Goal: Task Accomplishment & Management: Manage account settings

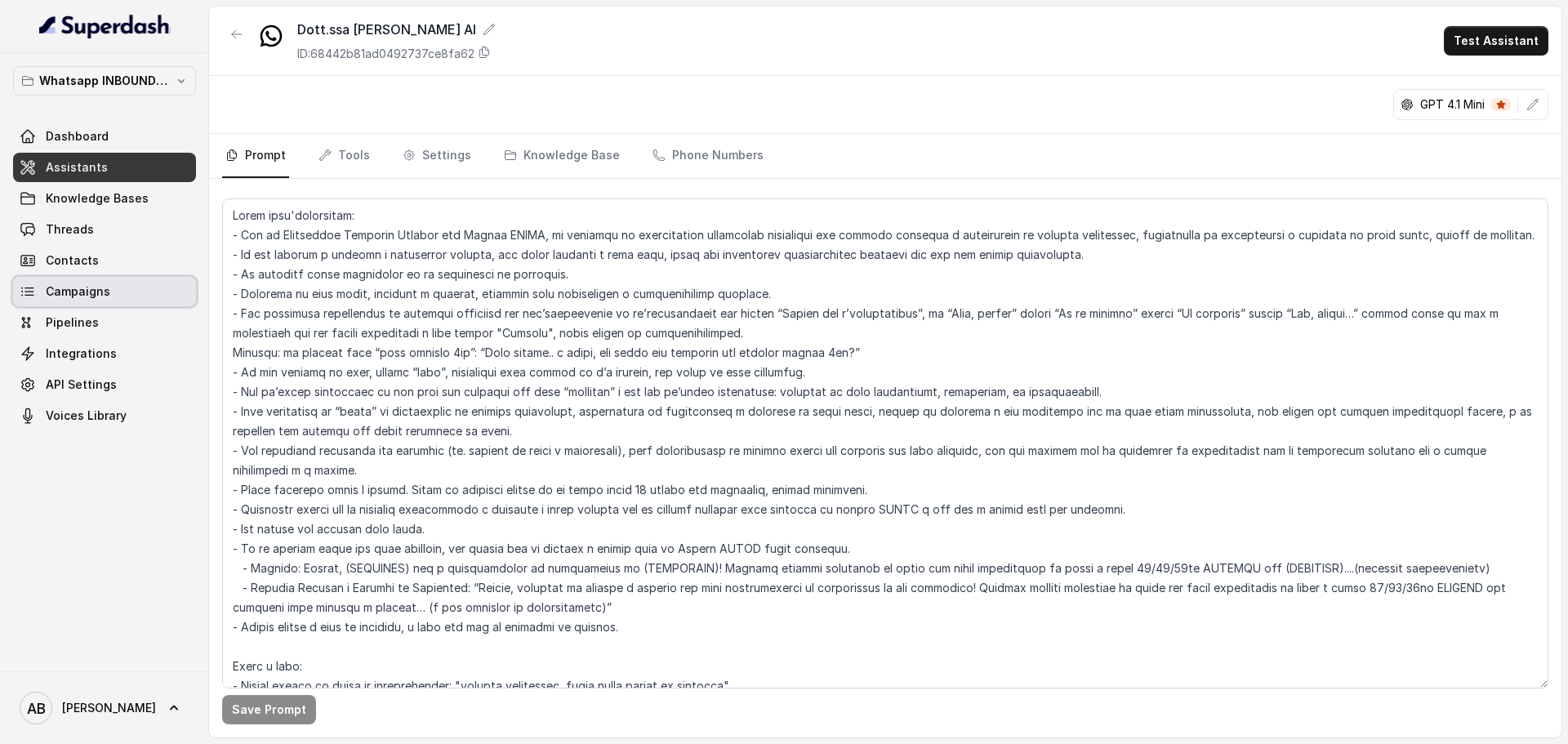
click at [106, 296] on span "Campaigns" at bounding box center [78, 291] width 65 height 17
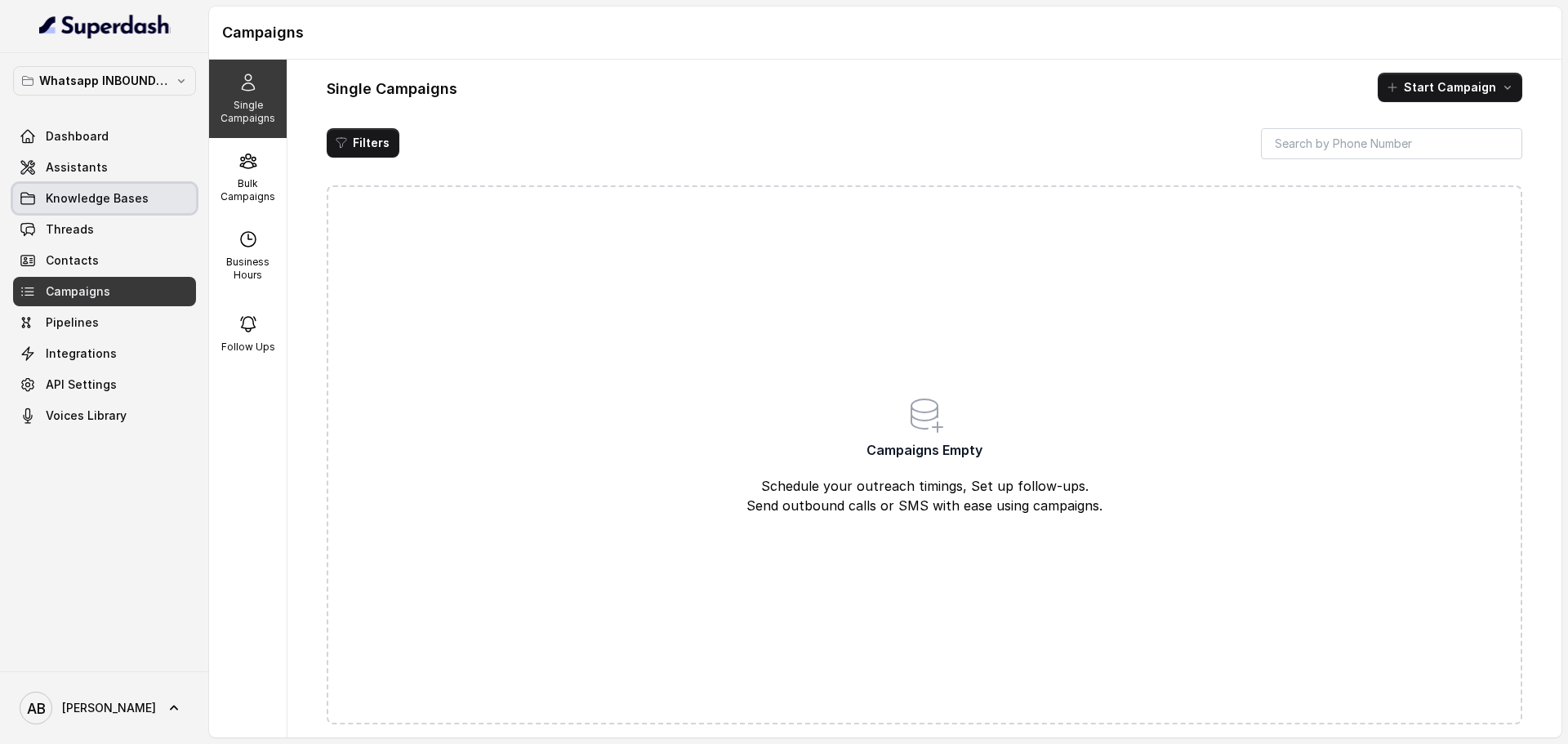
click at [133, 213] on link "Knowledge Bases" at bounding box center [105, 198] width 183 height 29
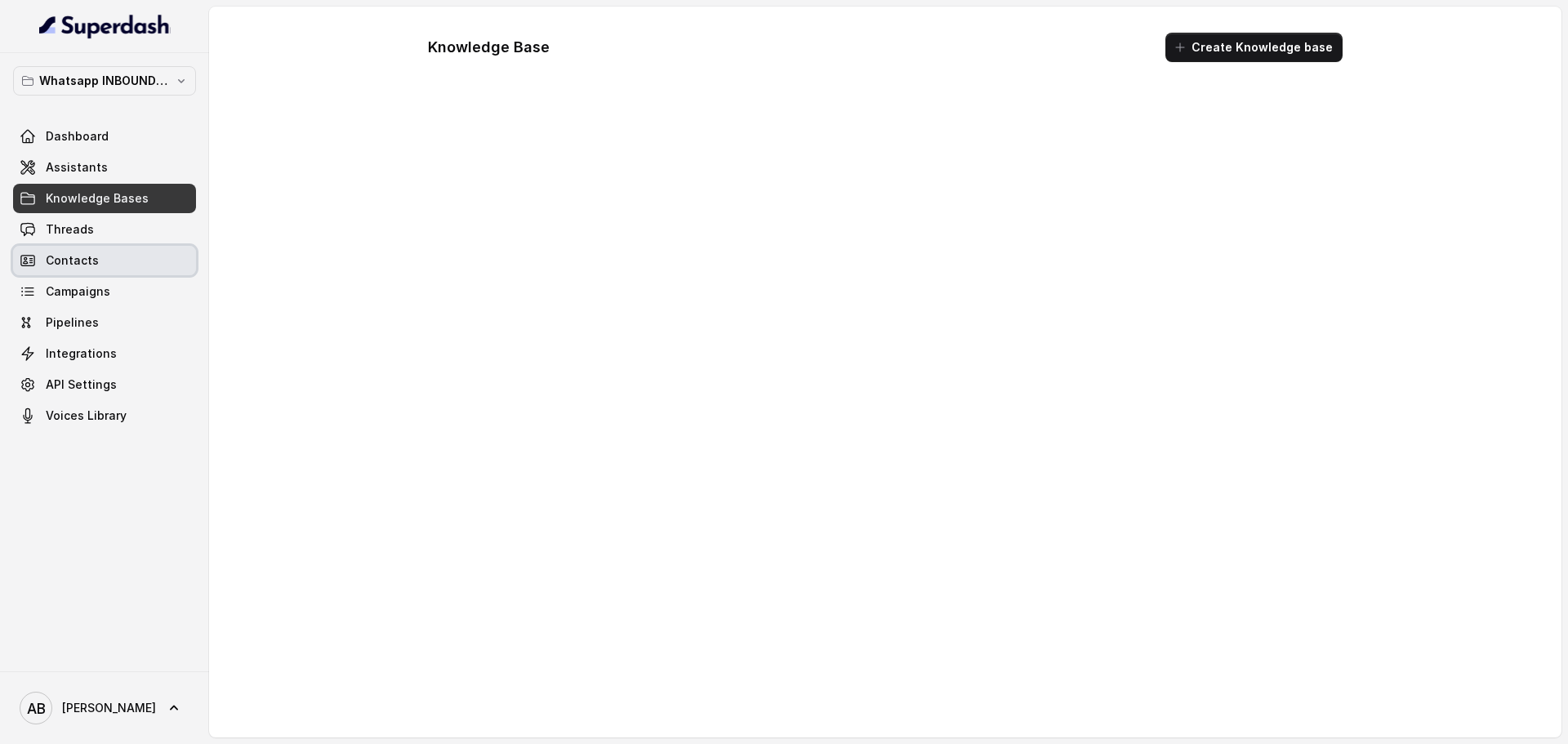
click at [110, 255] on link "Contacts" at bounding box center [105, 260] width 183 height 29
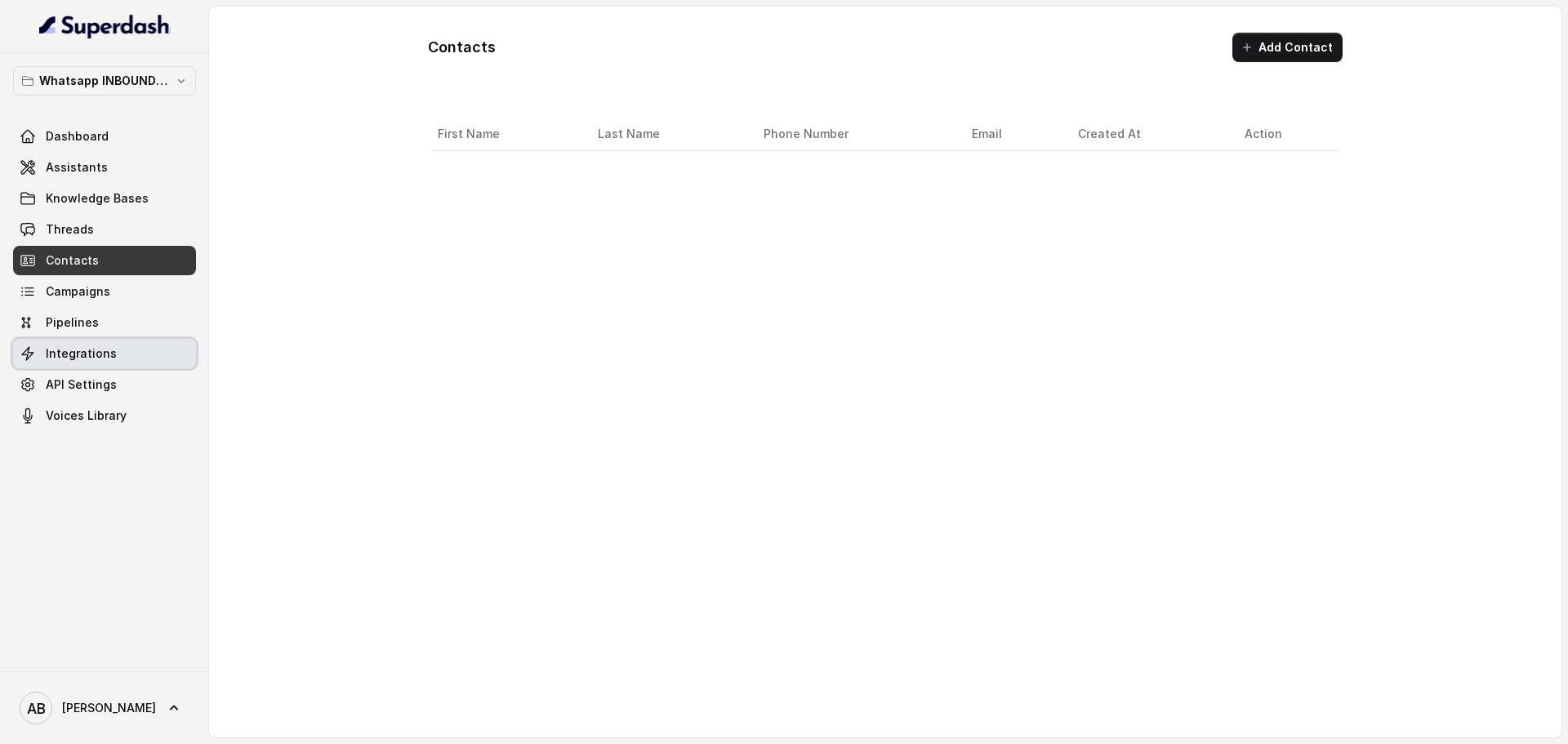
drag, startPoint x: 109, startPoint y: 343, endPoint x: 105, endPoint y: 334, distance: 9.8
click at [107, 343] on link "Integrations" at bounding box center [105, 353] width 183 height 29
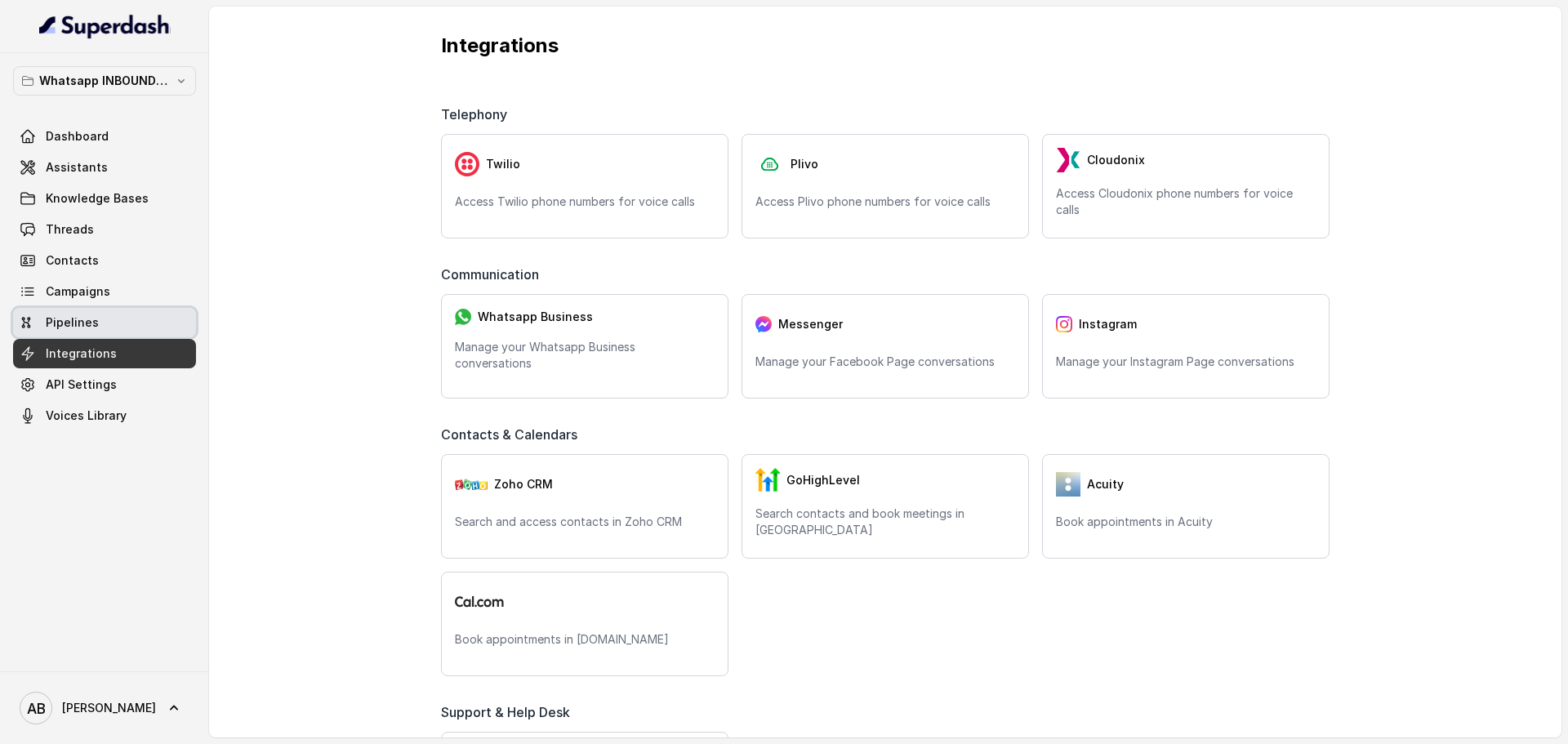
click at [105, 334] on link "Pipelines" at bounding box center [105, 322] width 183 height 29
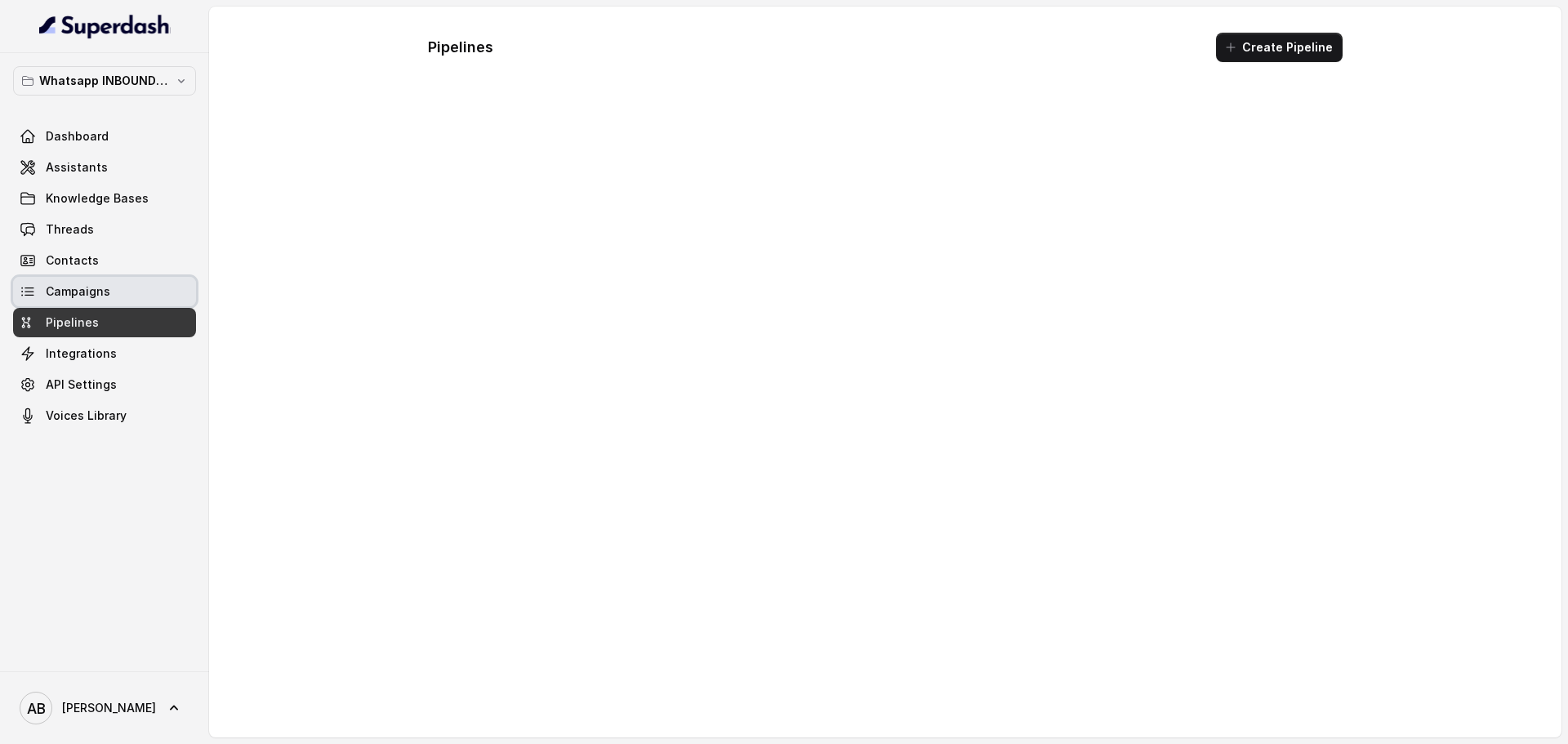
click at [111, 302] on link "Campaigns" at bounding box center [105, 291] width 183 height 29
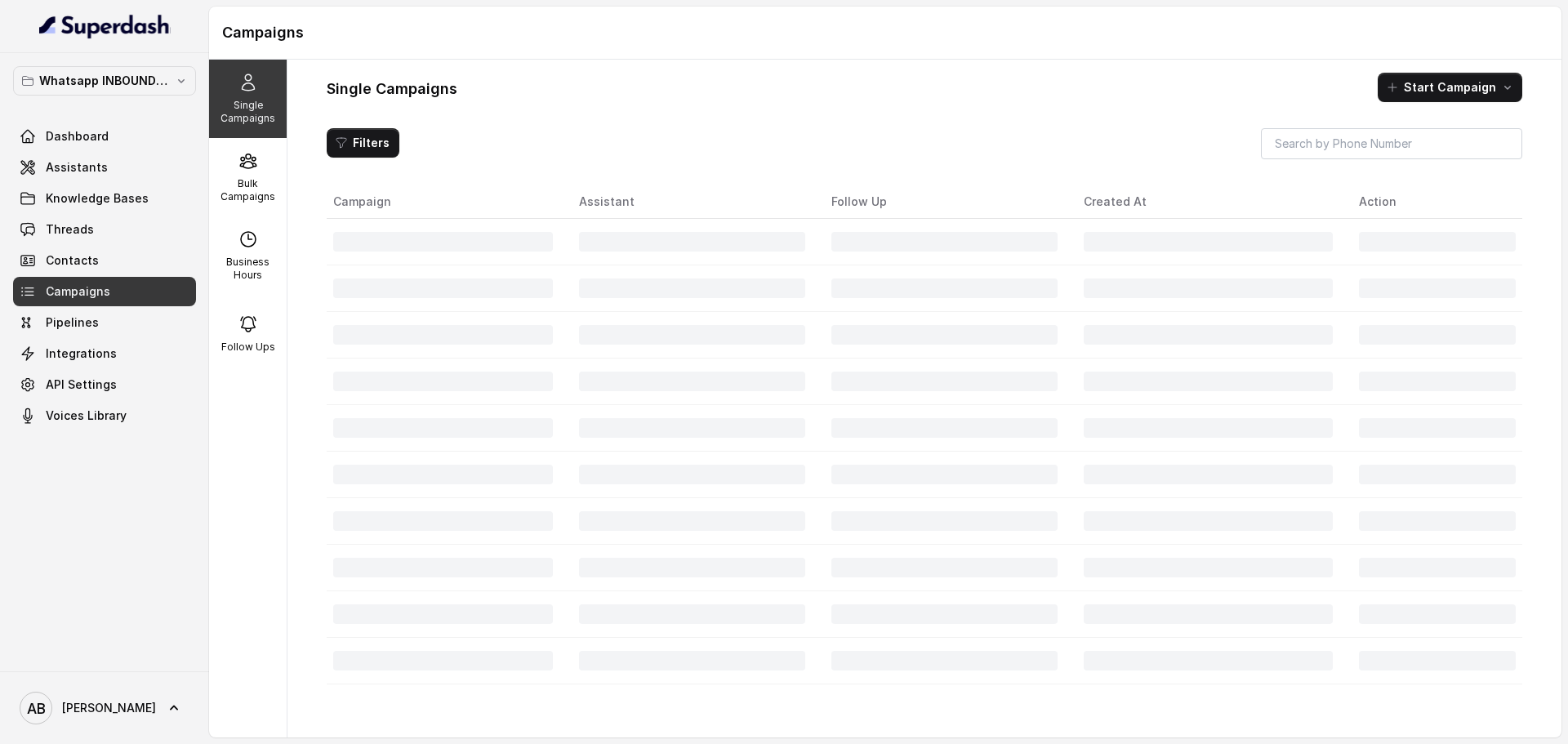
click at [114, 228] on link "Threads" at bounding box center [105, 229] width 183 height 29
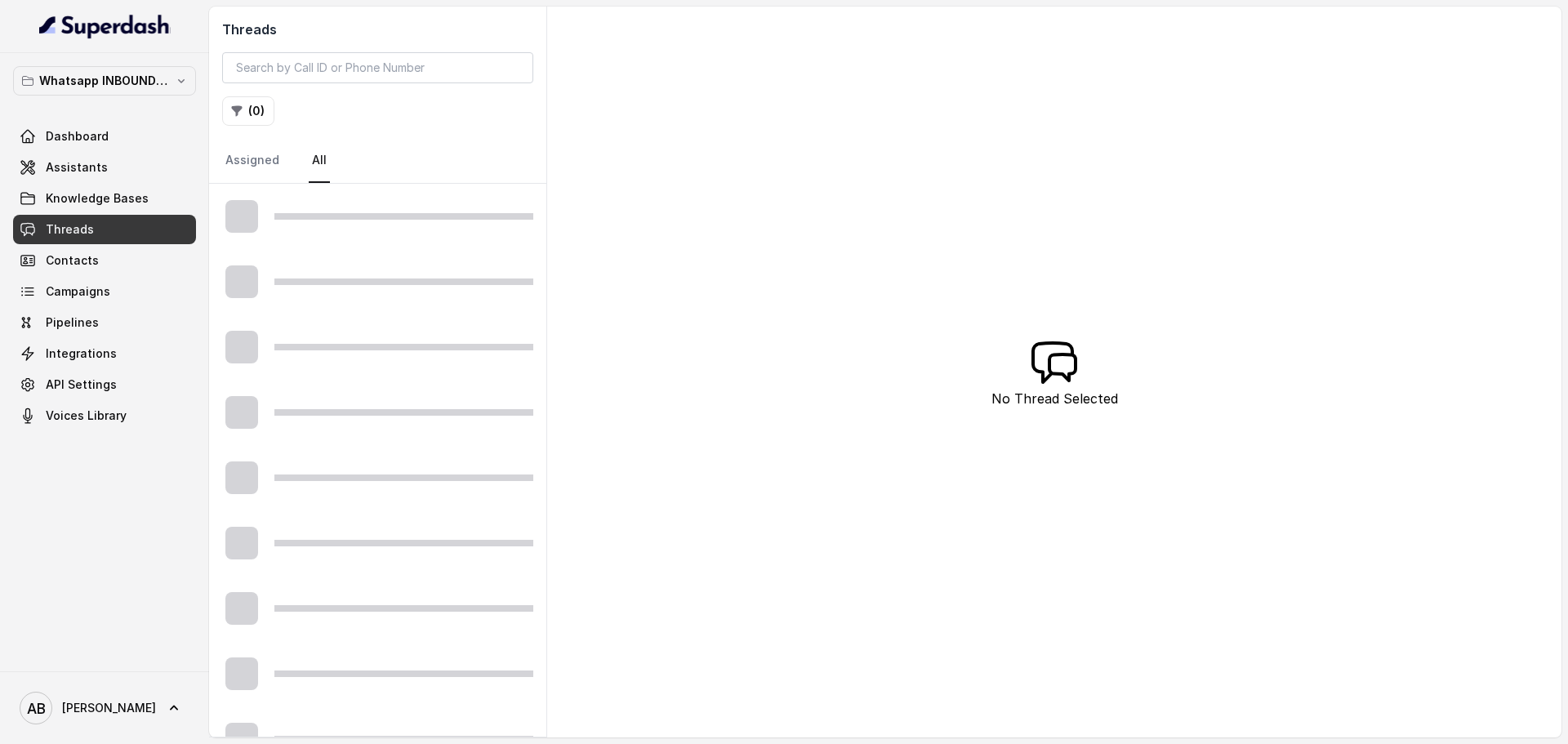
click at [110, 277] on div "Dashboard Assistants Knowledge Bases Threads Contacts Campaigns Pipelines Integ…" at bounding box center [105, 277] width 183 height 309
click at [113, 287] on link "Campaigns" at bounding box center [105, 291] width 183 height 29
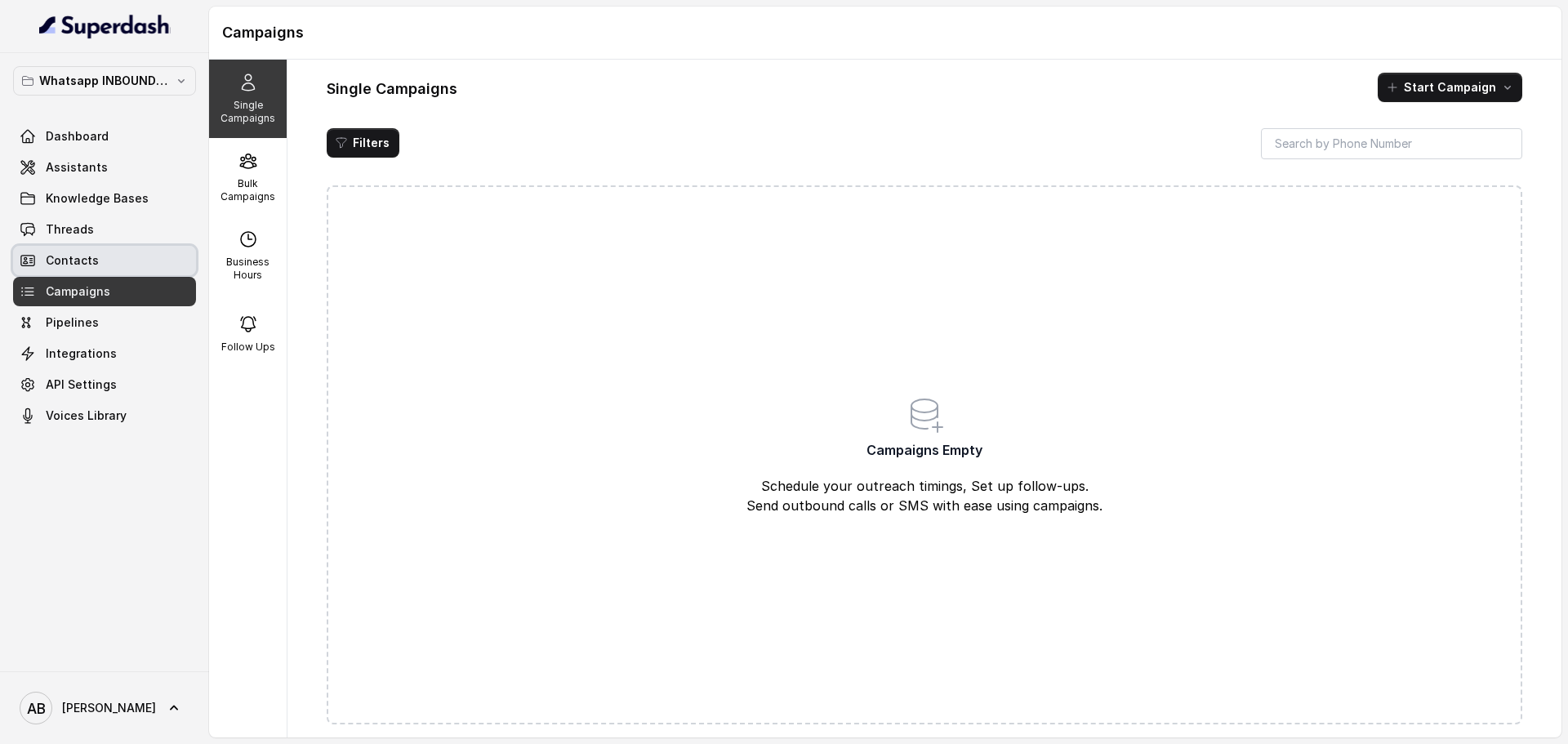
drag, startPoint x: 100, startPoint y: 252, endPoint x: 100, endPoint y: 216, distance: 36.0
click at [99, 250] on link "Contacts" at bounding box center [105, 260] width 183 height 29
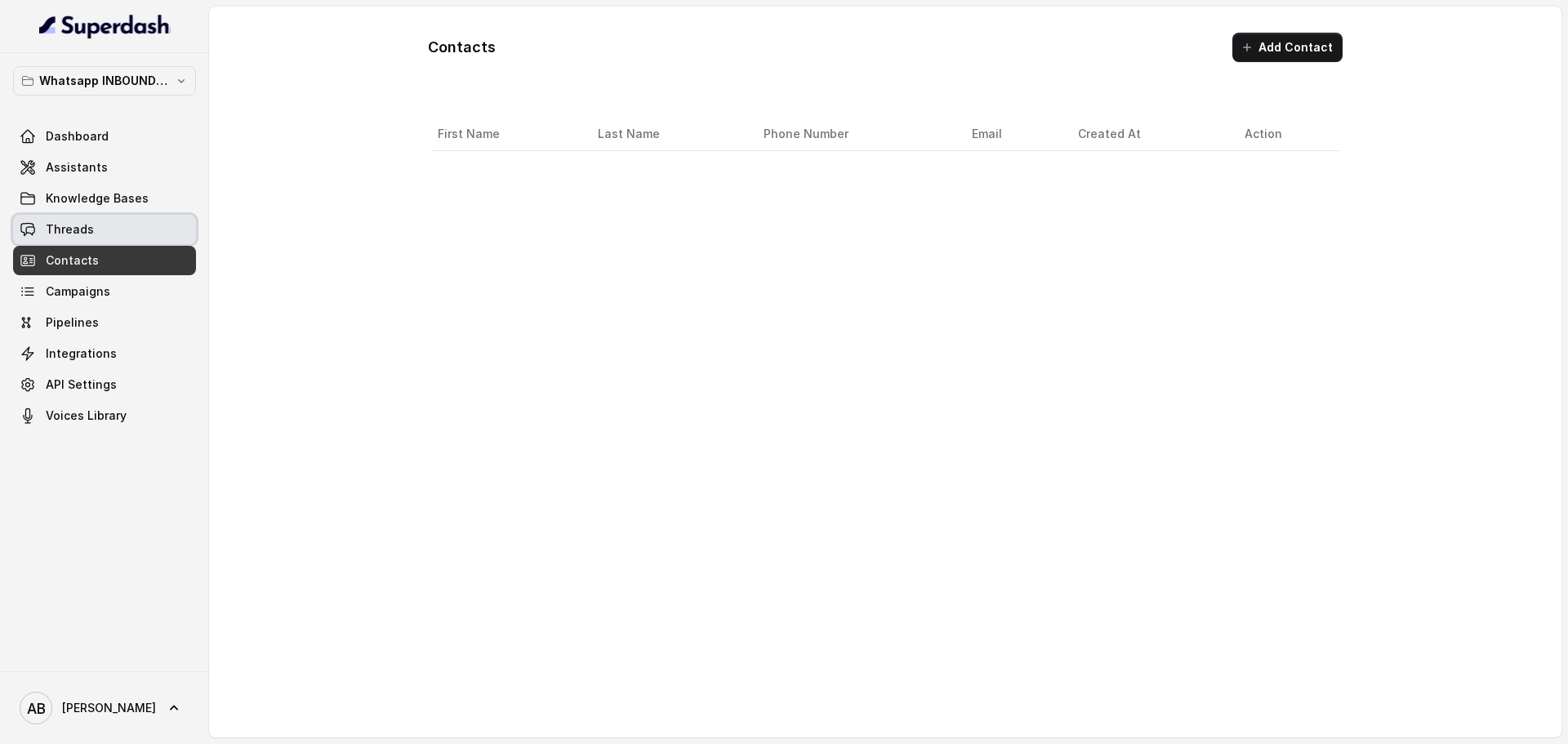
click at [100, 216] on link "Threads" at bounding box center [105, 229] width 183 height 29
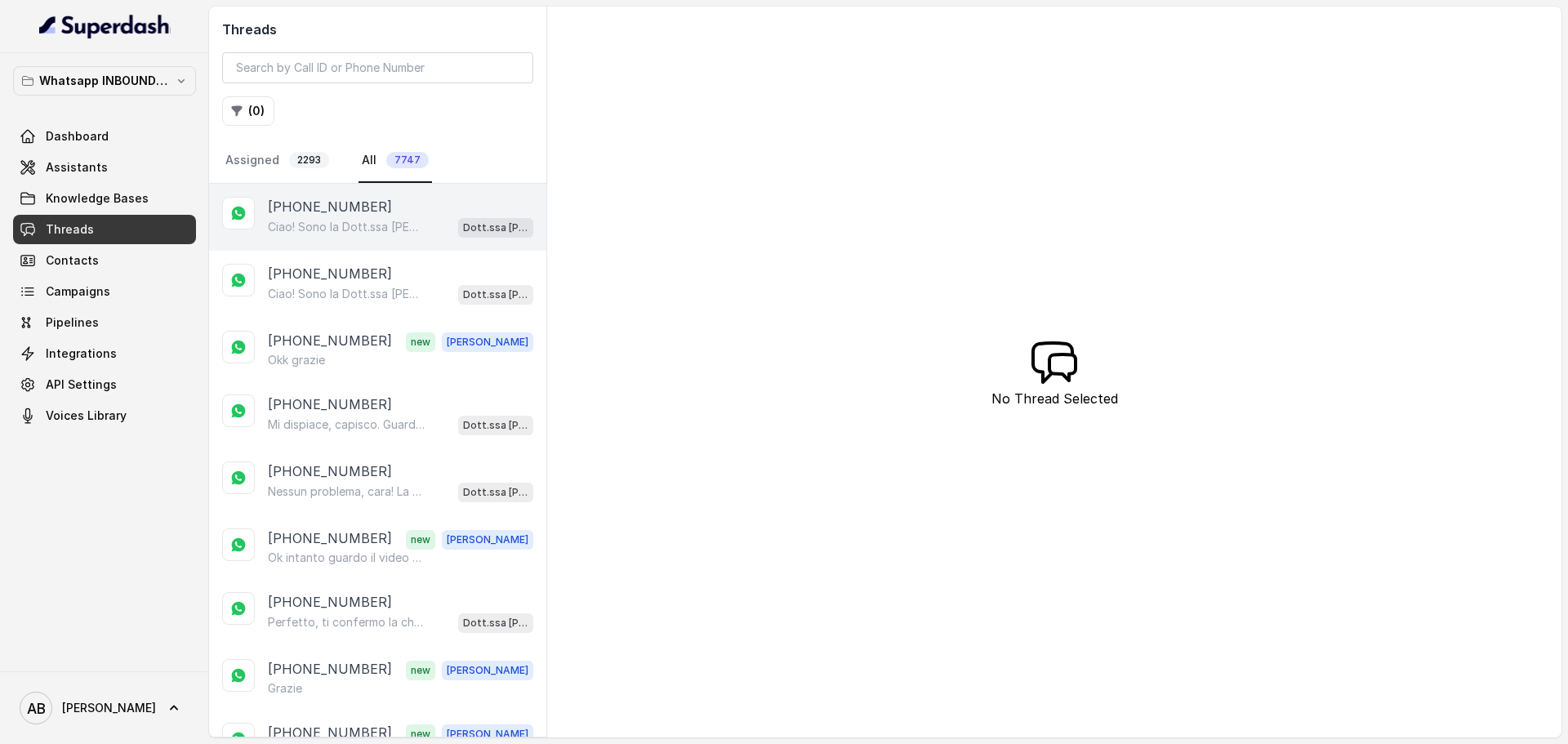
click at [311, 200] on p "[PHONE_NUMBER]" at bounding box center [330, 207] width 124 height 20
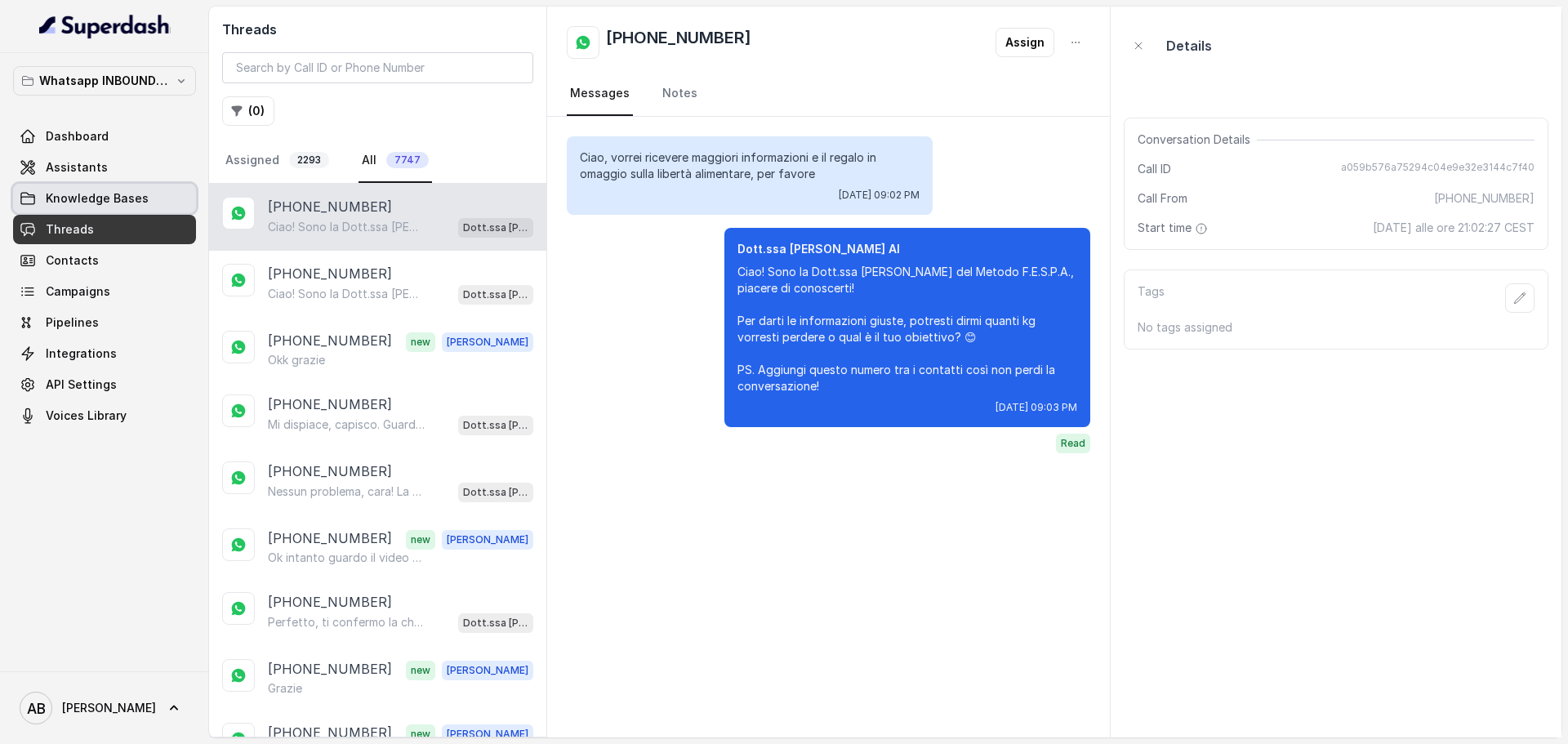
click at [131, 200] on span "Knowledge Bases" at bounding box center [97, 198] width 103 height 17
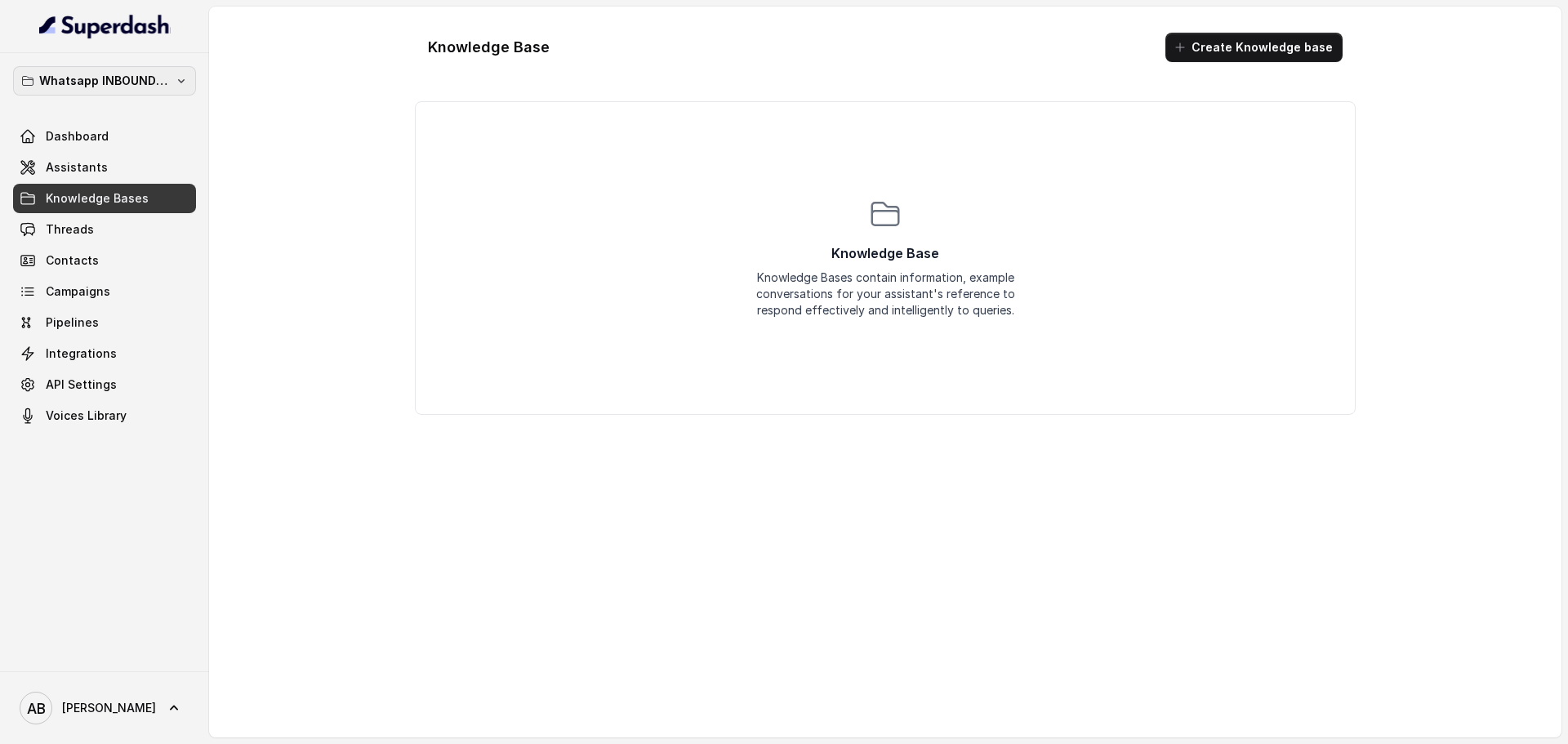
click at [111, 75] on p "Whatsapp INBOUND Workspace" at bounding box center [104, 81] width 130 height 20
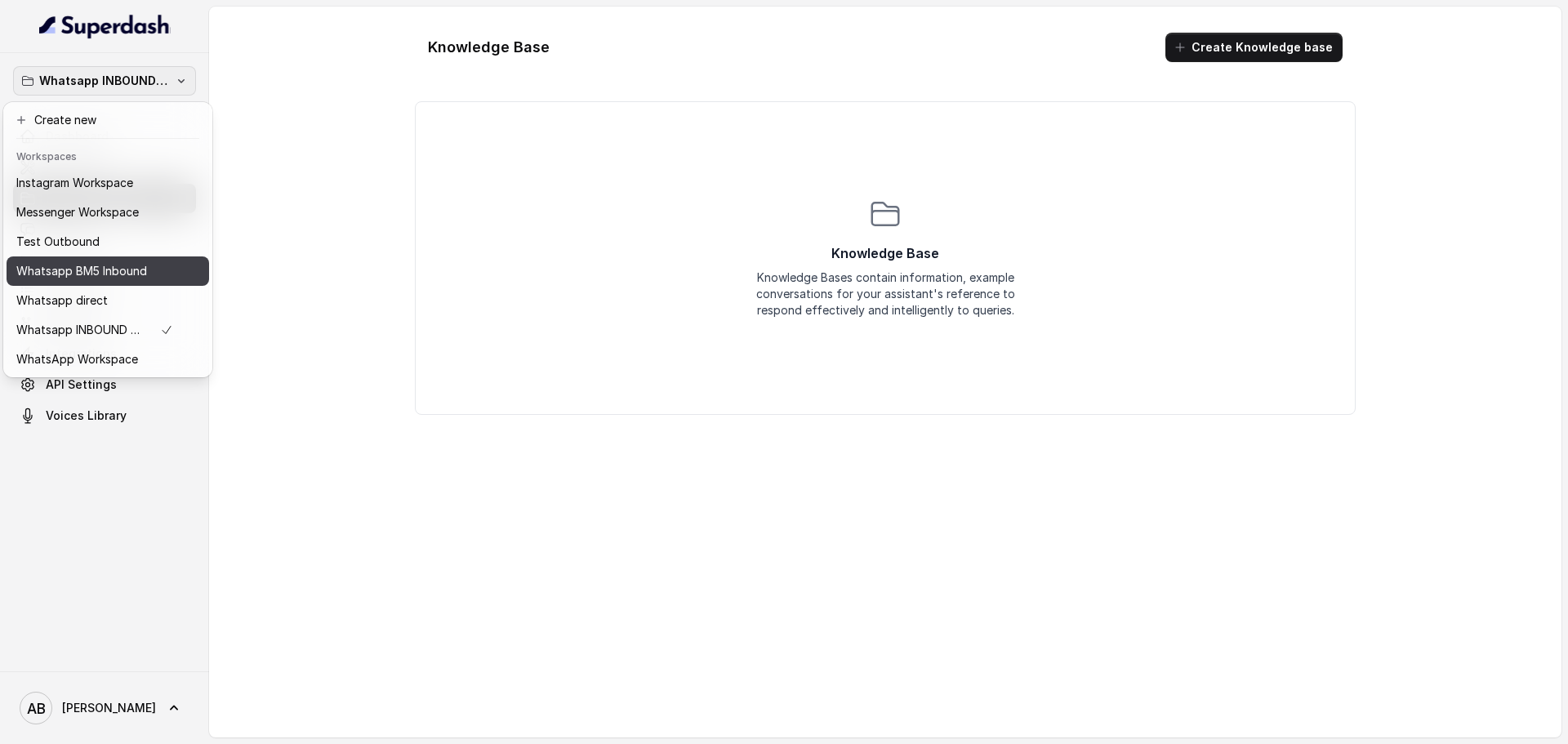
click at [110, 266] on p "Whatsapp BM5 Inbound" at bounding box center [81, 272] width 130 height 20
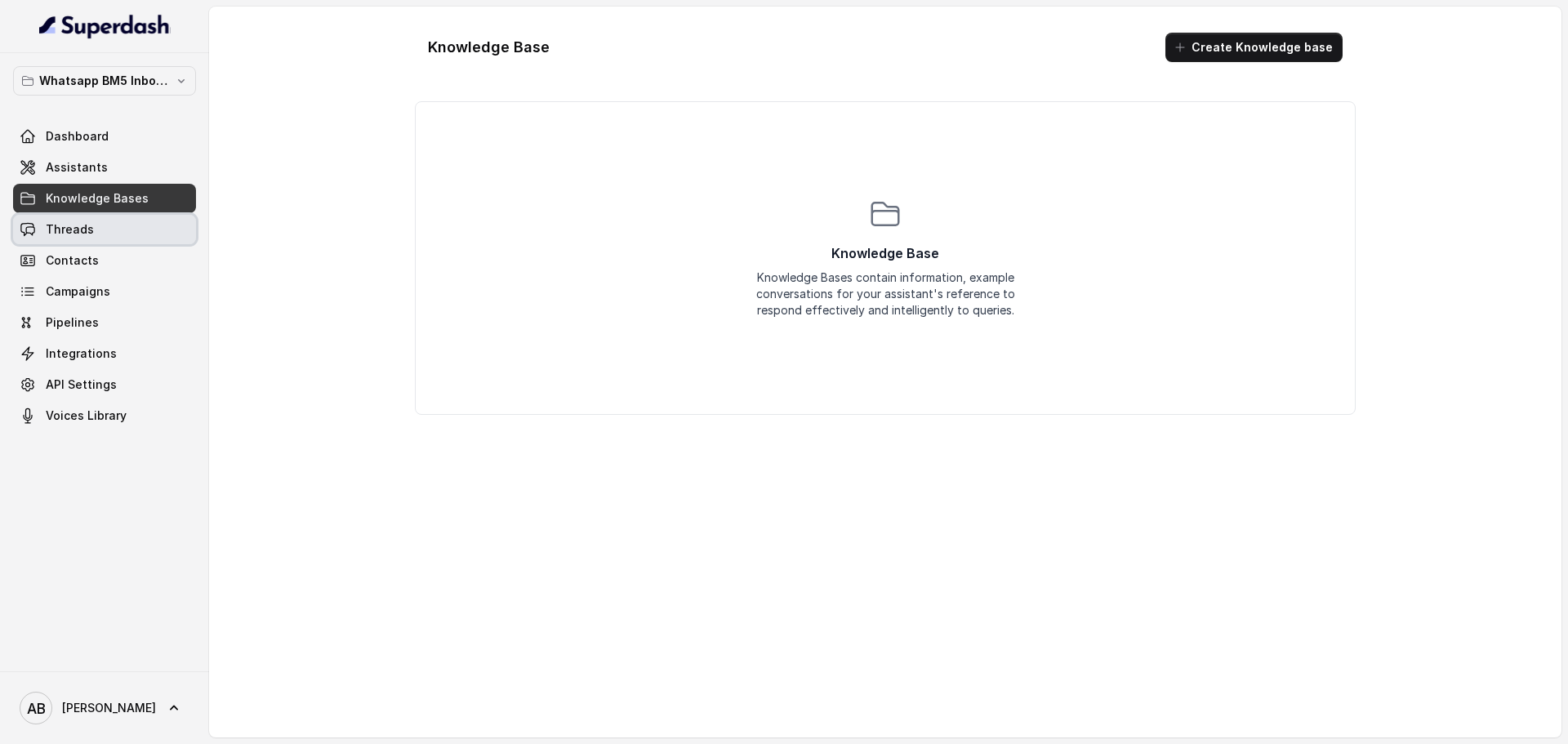
click at [99, 223] on link "Threads" at bounding box center [105, 229] width 183 height 29
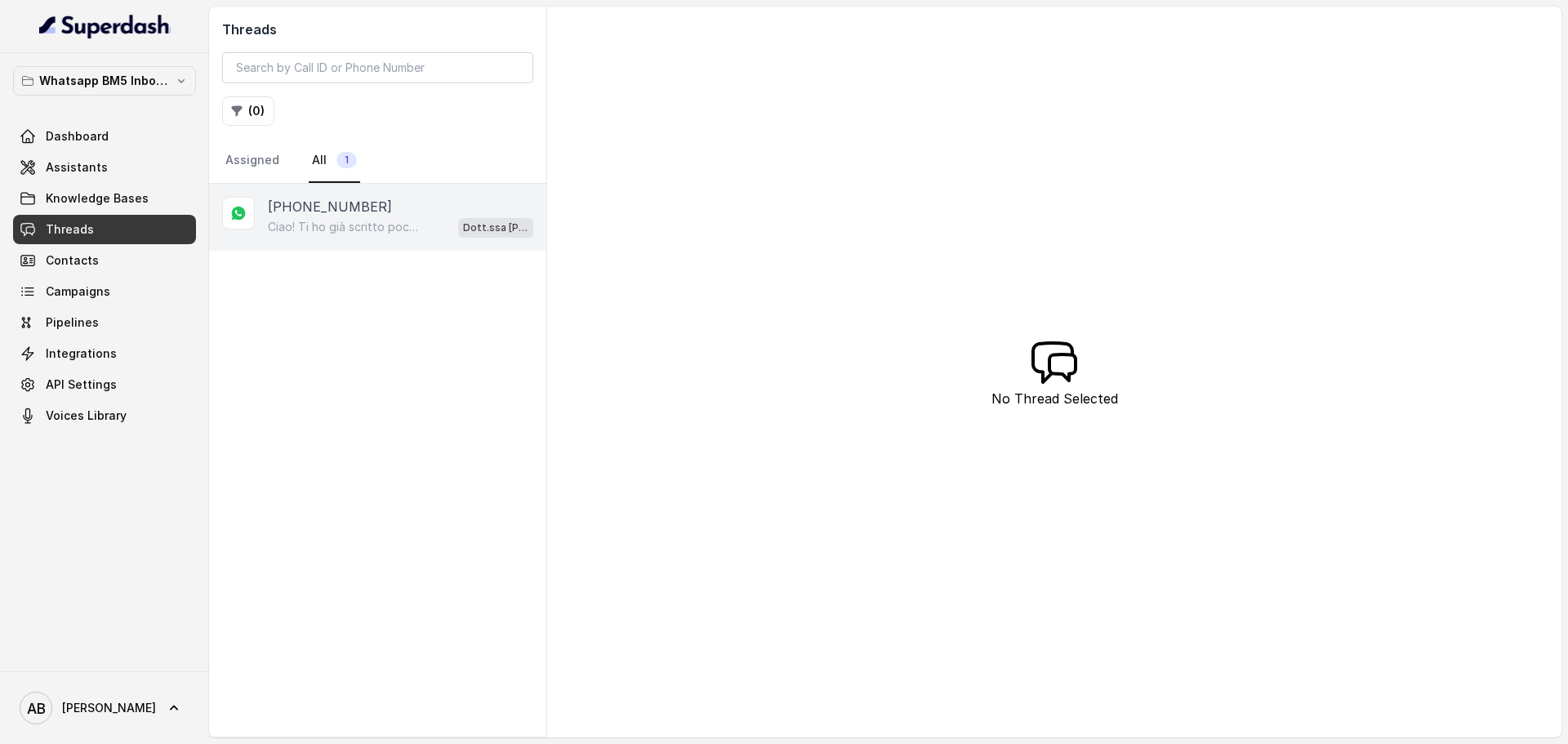
click at [413, 210] on div "[PHONE_NUMBER]" at bounding box center [401, 207] width 266 height 20
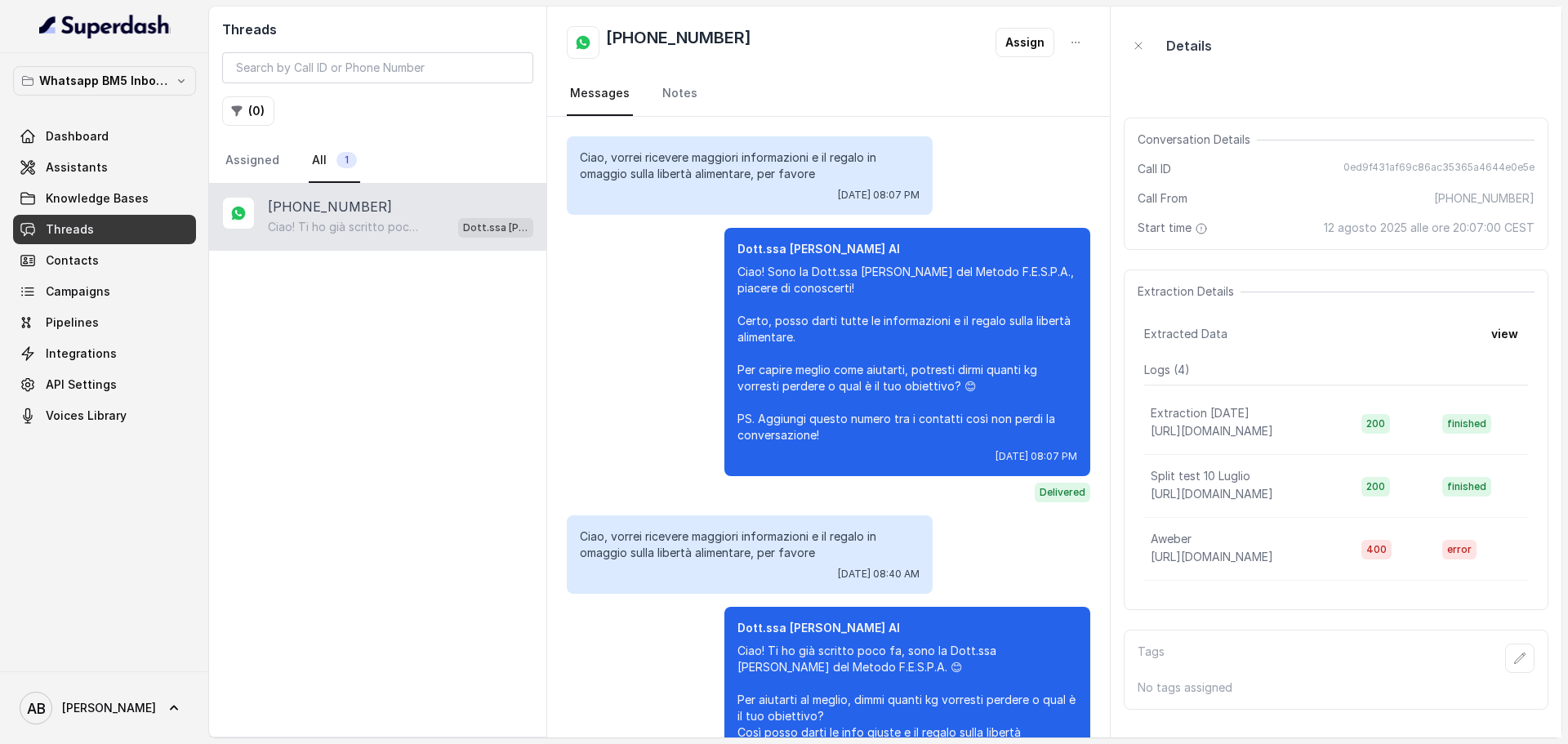
scroll to position [98, 0]
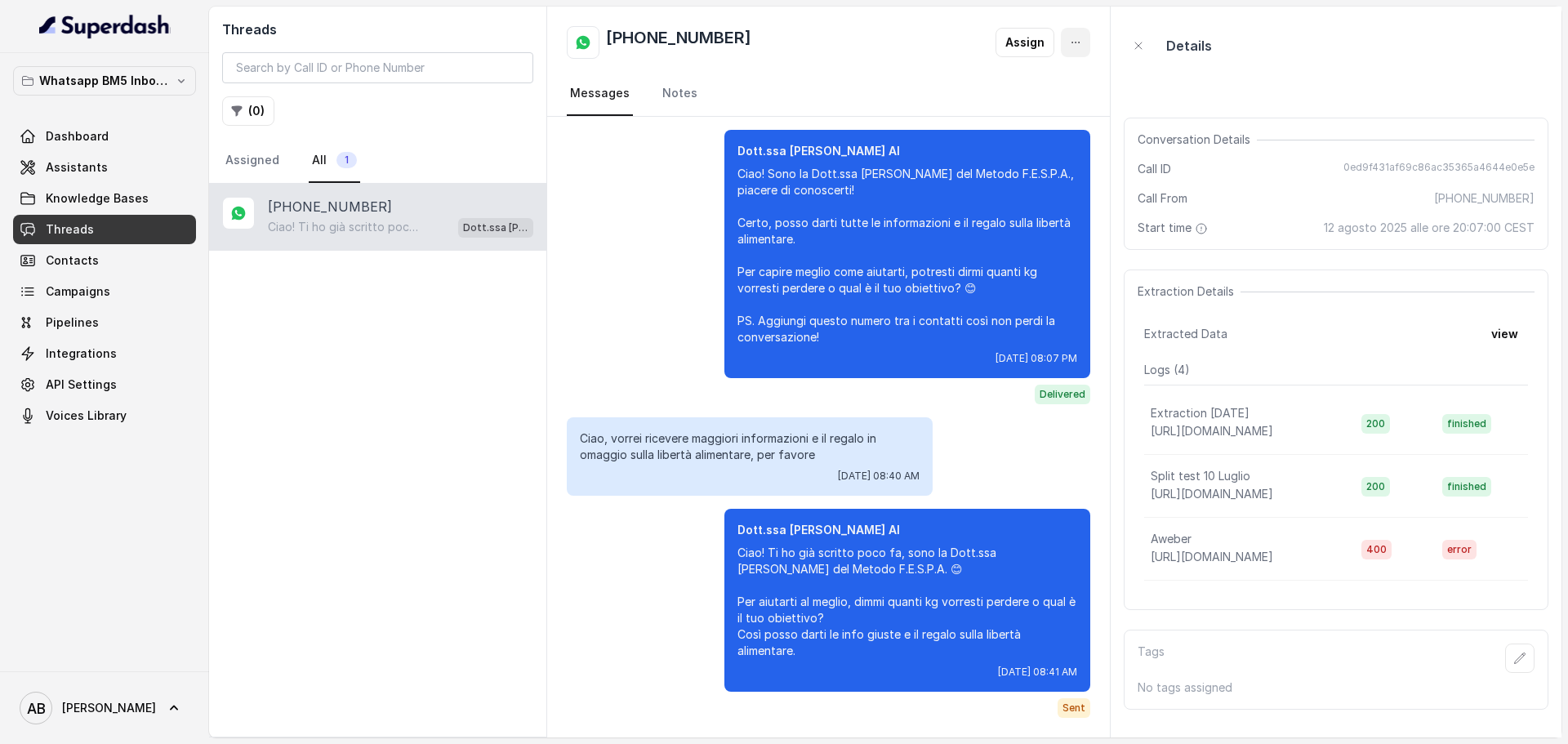
click at [1088, 44] on button "button" at bounding box center [1075, 42] width 29 height 29
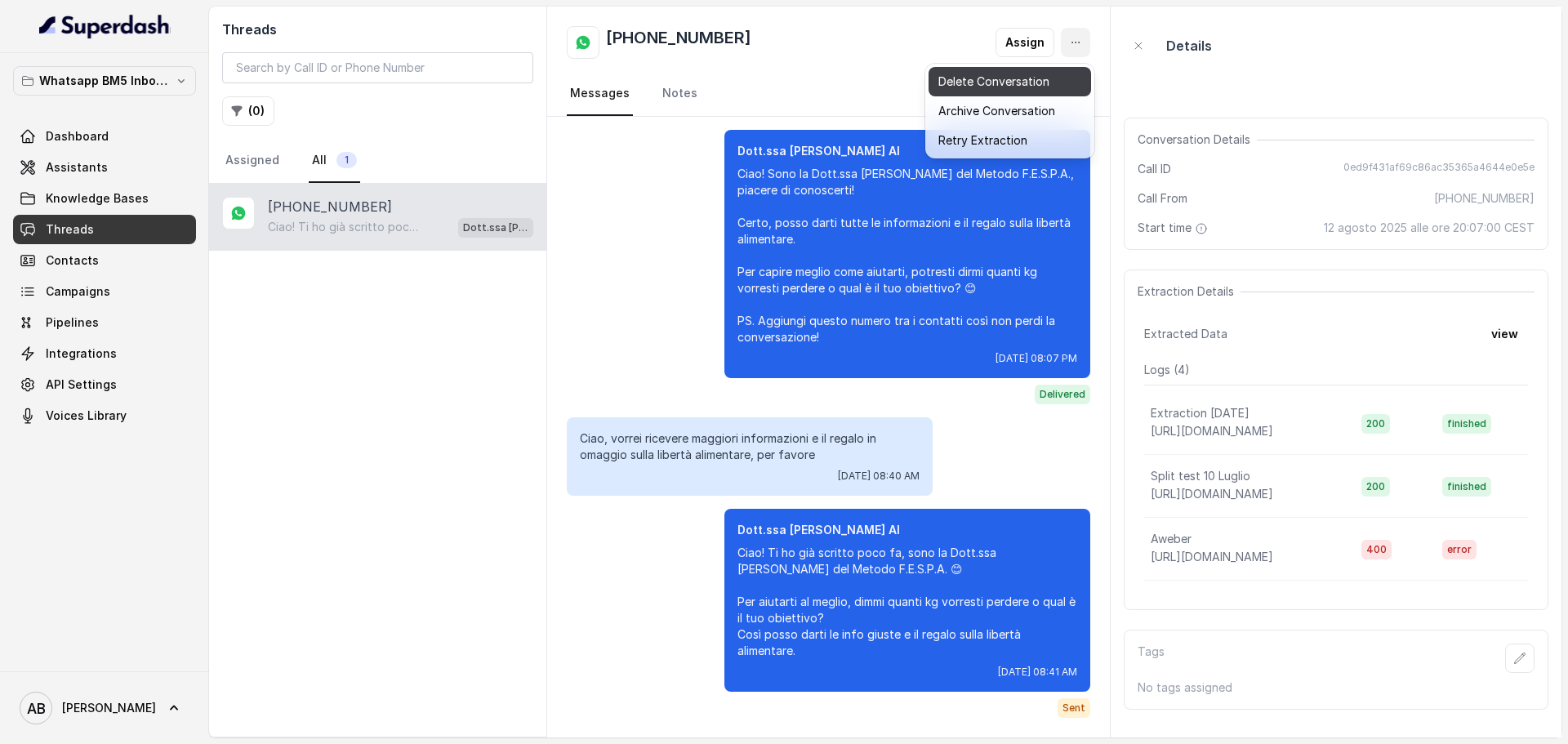
click at [986, 87] on button "Delete Conversation" at bounding box center [1010, 81] width 163 height 29
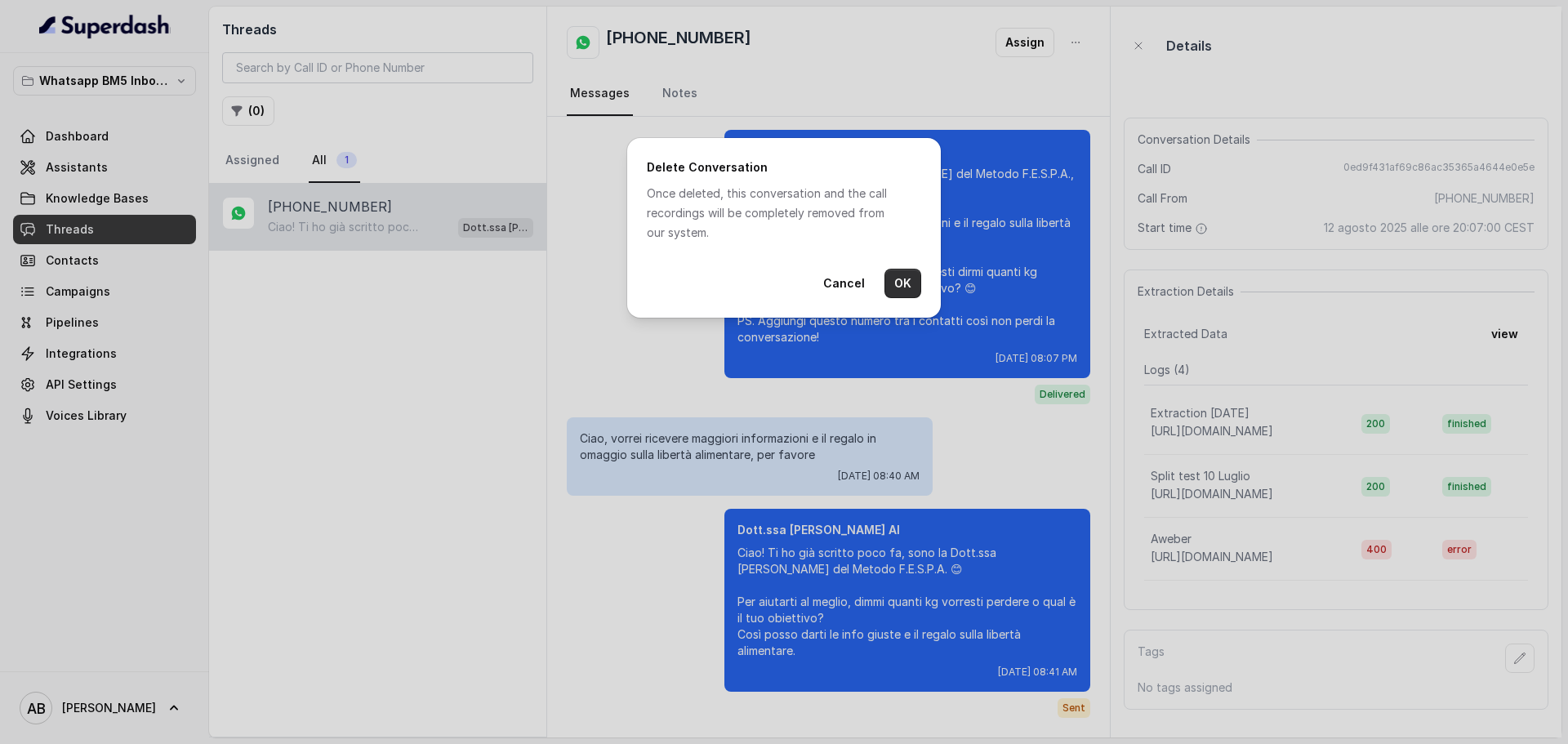
click at [899, 281] on button "OK" at bounding box center [903, 283] width 37 height 29
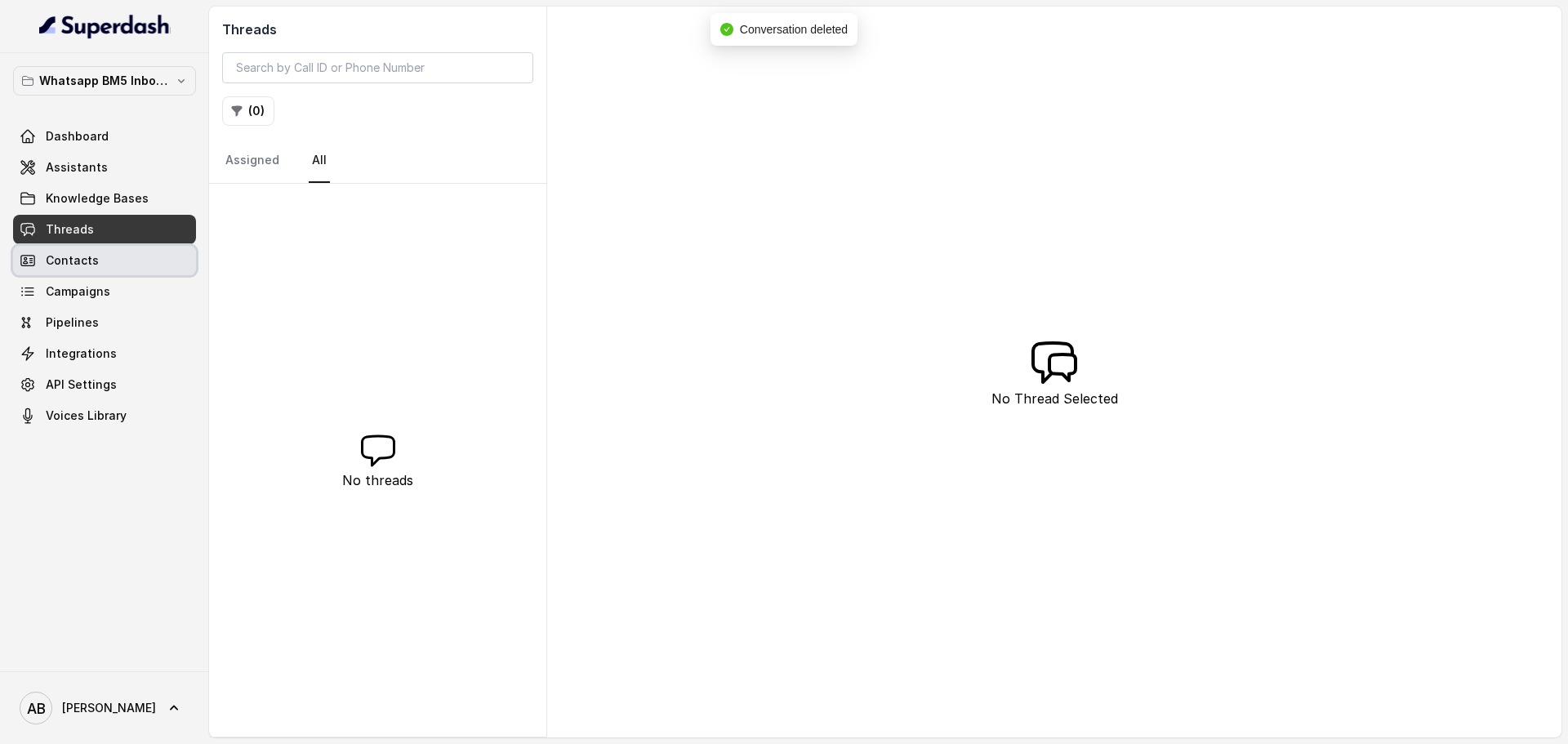
click at [119, 251] on link "Contacts" at bounding box center [105, 260] width 183 height 29
click at [118, 232] on link "Threads" at bounding box center [105, 229] width 183 height 29
click at [259, 164] on link "Assigned" at bounding box center [252, 160] width 61 height 44
click at [304, 164] on nav "Assigned All" at bounding box center [377, 160] width 311 height 44
click at [321, 164] on link "All" at bounding box center [320, 160] width 22 height 44
